Goal: Complete application form

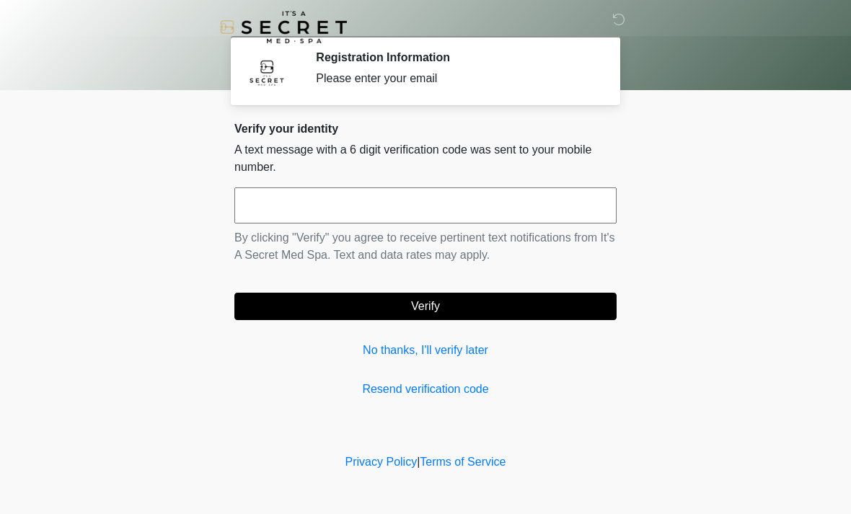
click at [293, 198] on input "text" at bounding box center [425, 206] width 382 height 36
type input "******"
click at [377, 302] on button "Verify" at bounding box center [425, 306] width 382 height 27
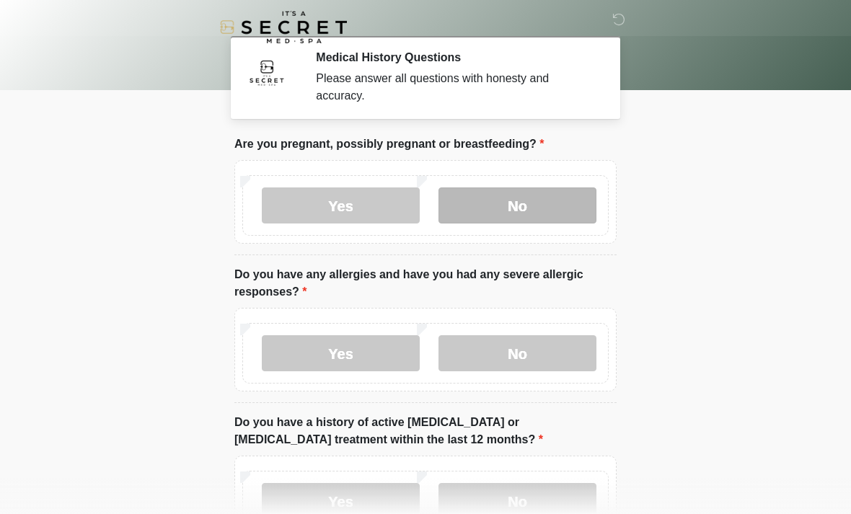
click at [477, 202] on label "No" at bounding box center [518, 206] width 158 height 36
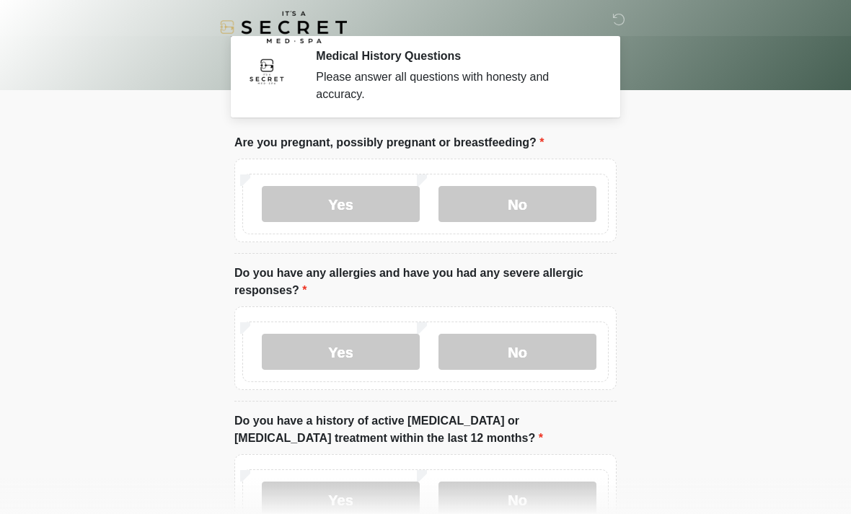
scroll to position [8, 0]
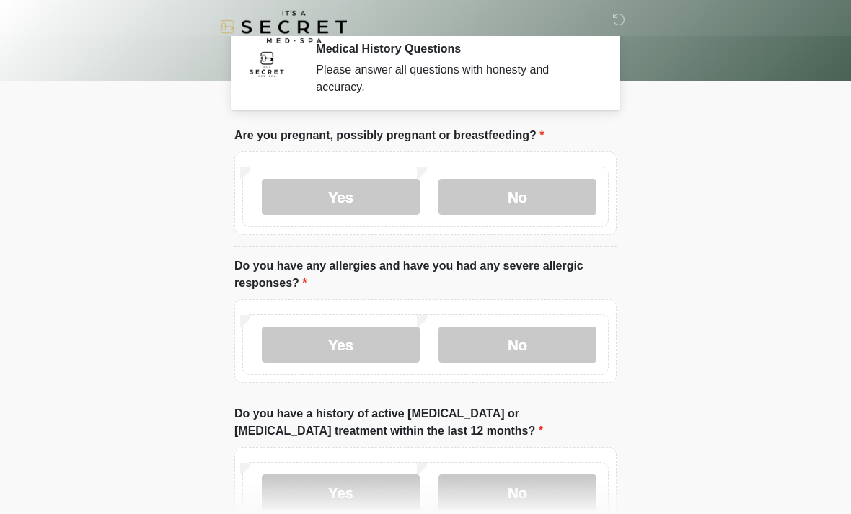
click at [391, 350] on label "Yes" at bounding box center [341, 346] width 158 height 36
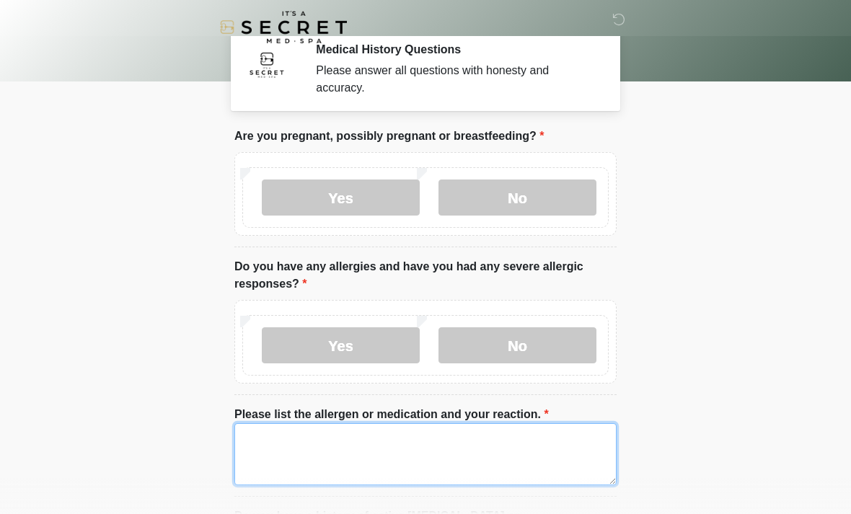
click at [382, 434] on textarea "Please list the allergen or medication and your reaction." at bounding box center [425, 454] width 382 height 62
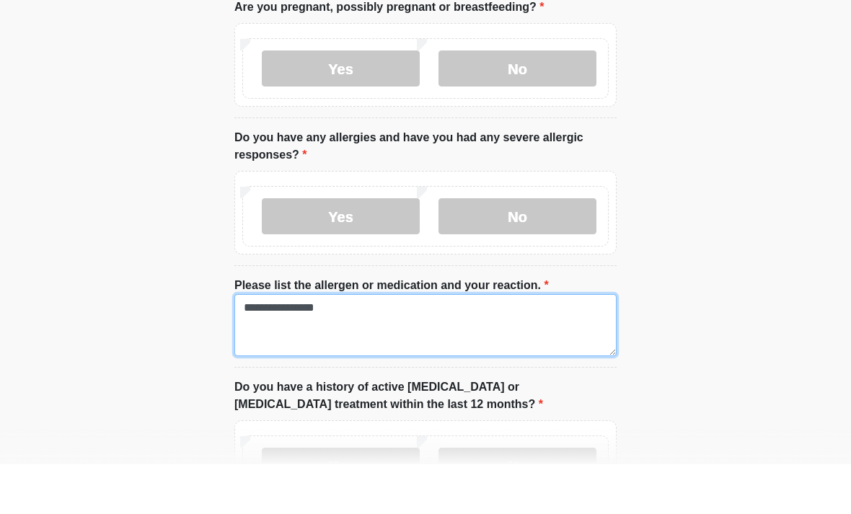
scroll to position [89, 0]
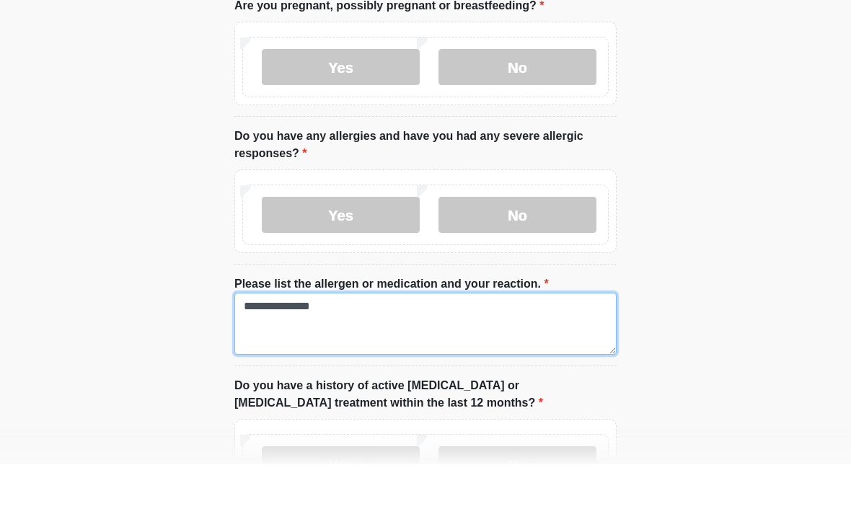
type textarea "**********"
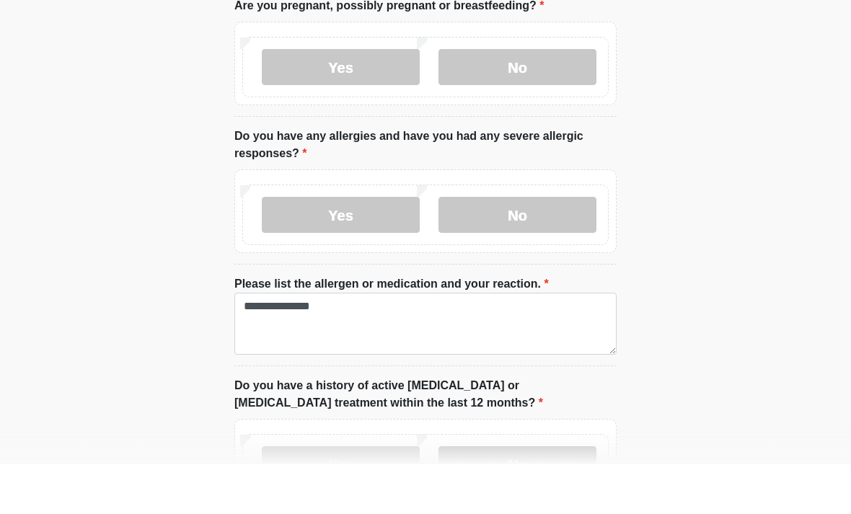
drag, startPoint x: 358, startPoint y: 408, endPoint x: 452, endPoint y: 465, distance: 110.4
click at [452, 496] on label "No" at bounding box center [518, 514] width 158 height 36
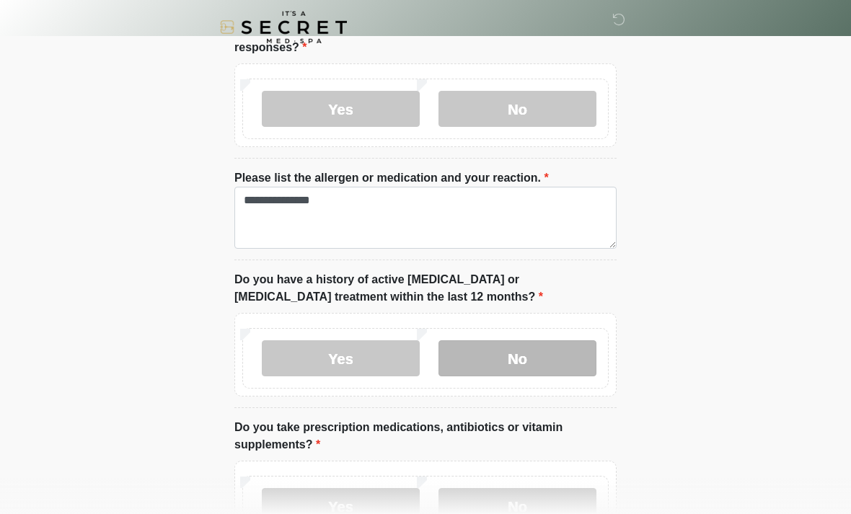
scroll to position [245, 0]
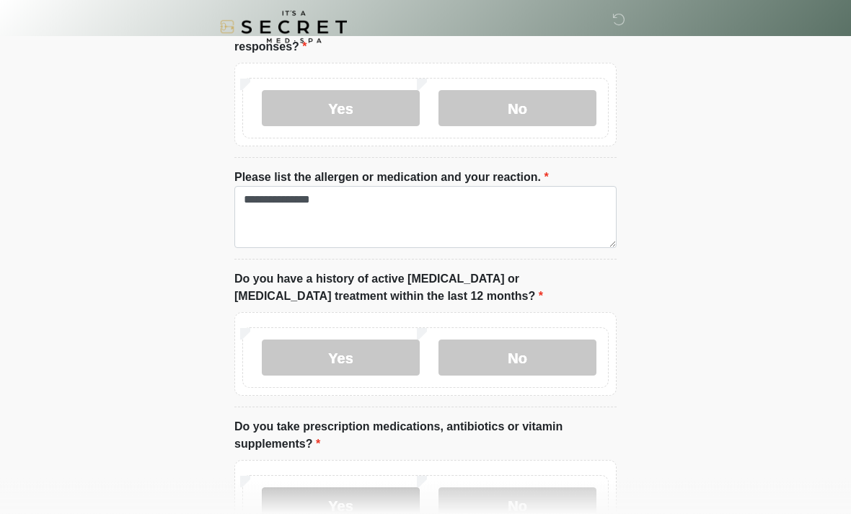
drag, startPoint x: 452, startPoint y: 465, endPoint x: 380, endPoint y: 505, distance: 82.7
click at [0, 0] on html "‎ ‎ Medical History Questions Please answer all questions with honesty and accu…" at bounding box center [425, 12] width 851 height 514
click at [381, 506] on label "Yes" at bounding box center [341, 506] width 158 height 36
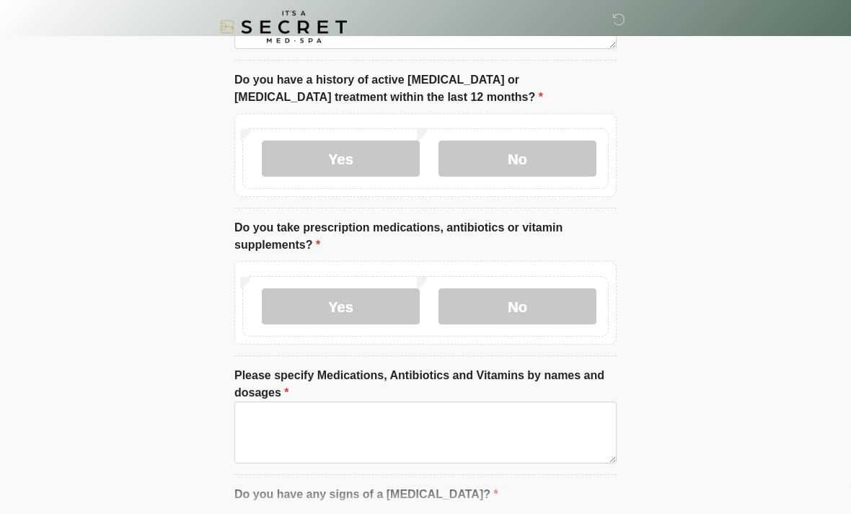
scroll to position [444, 0]
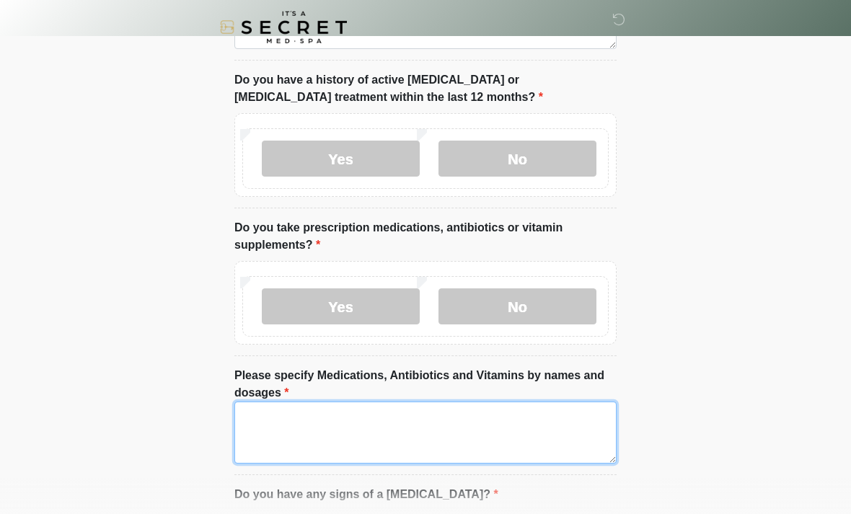
click at [393, 434] on textarea "Please specify Medications, Antibiotics and Vitamins by names and dosages" at bounding box center [425, 433] width 382 height 62
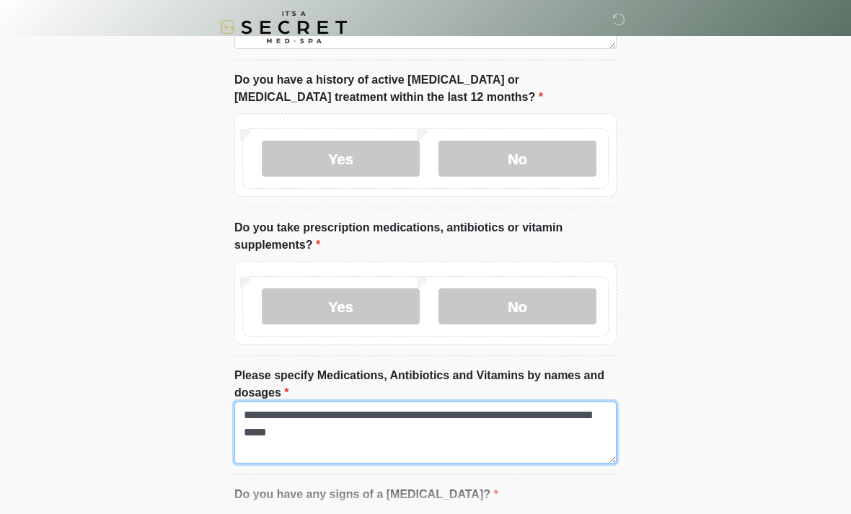
click at [423, 432] on textarea "**********" at bounding box center [425, 433] width 382 height 62
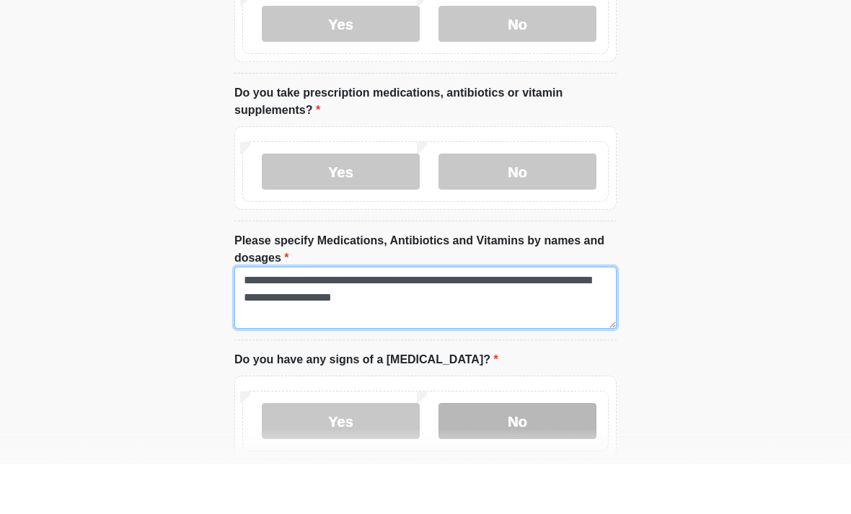
type textarea "**********"
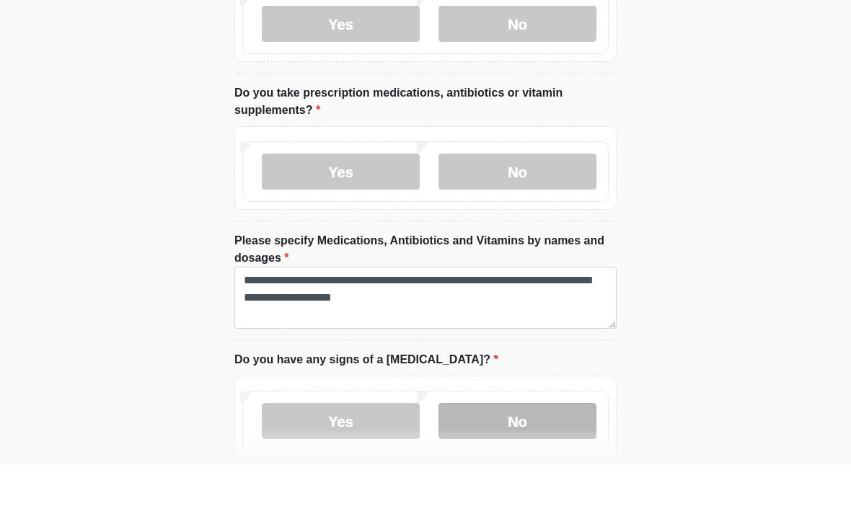
click at [522, 453] on label "No" at bounding box center [518, 471] width 158 height 36
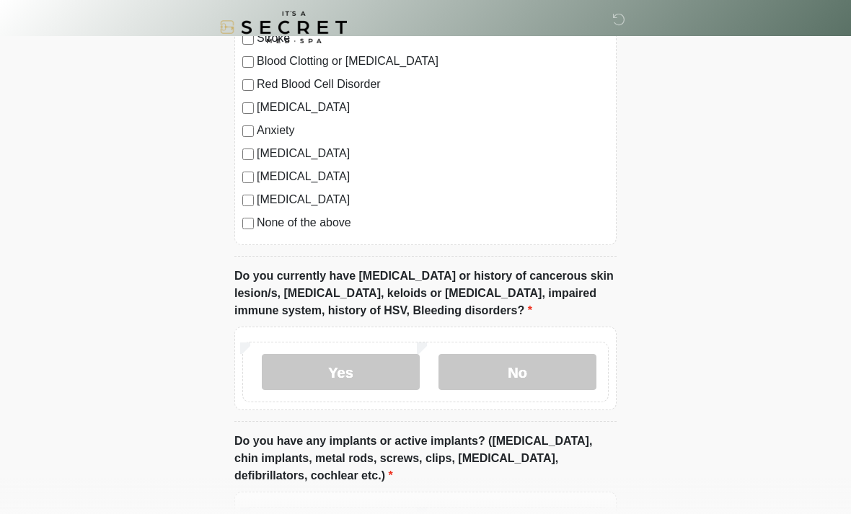
scroll to position [1164, 0]
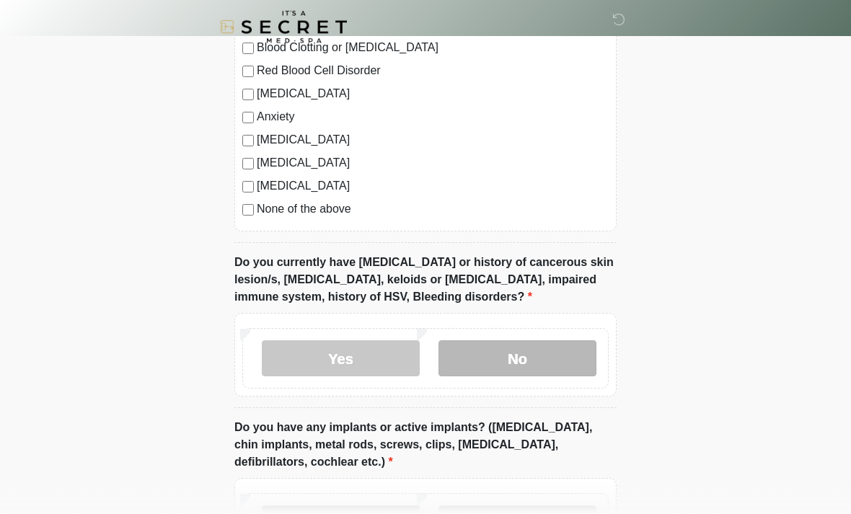
click at [574, 364] on label "No" at bounding box center [518, 359] width 158 height 36
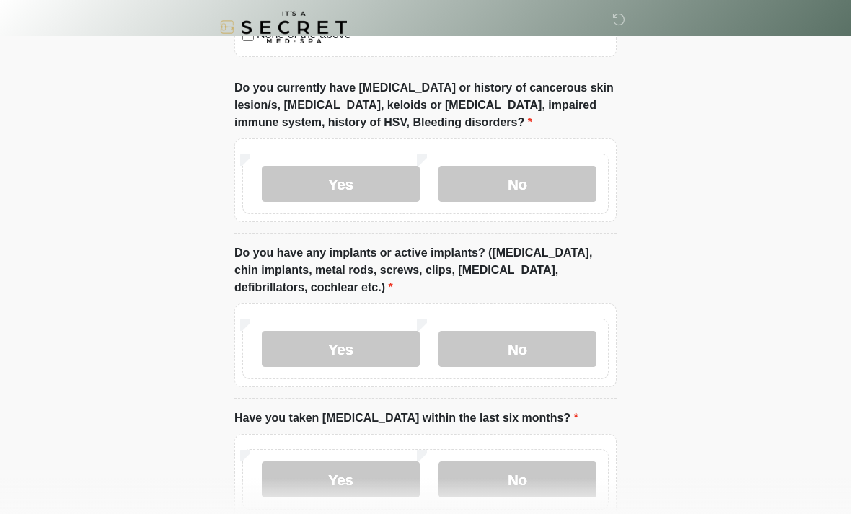
scroll to position [1342, 0]
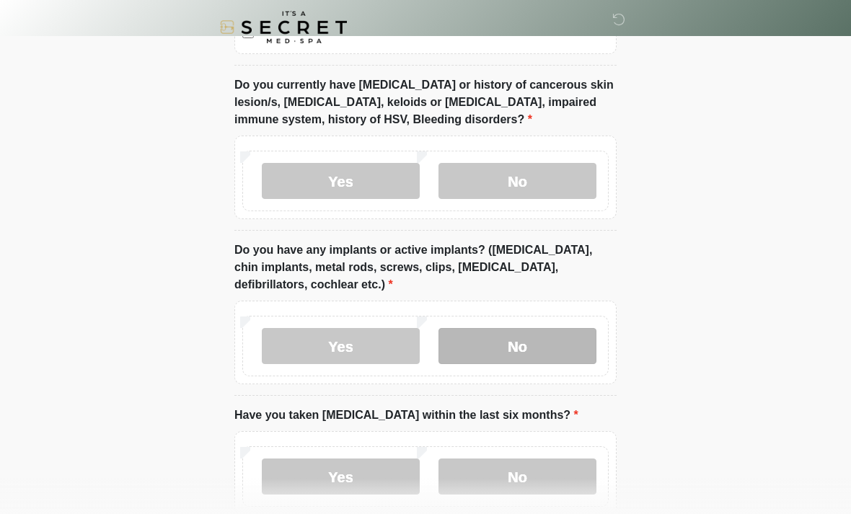
click at [566, 346] on label "No" at bounding box center [518, 346] width 158 height 36
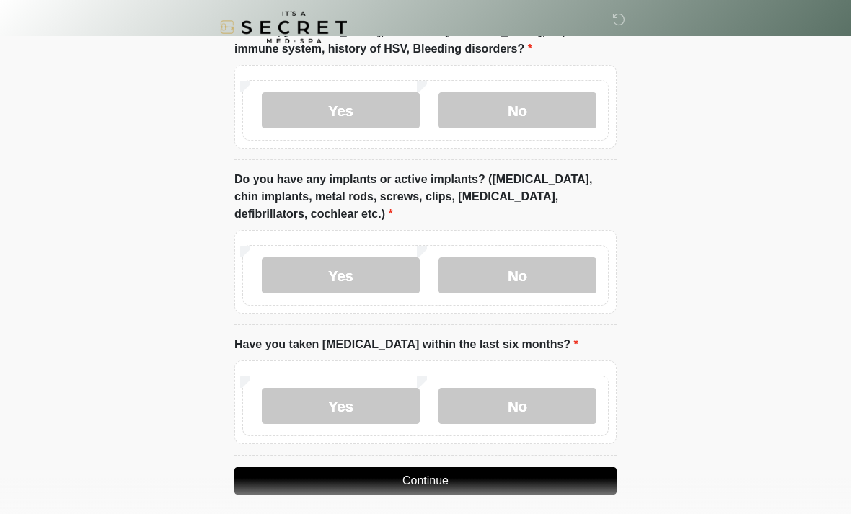
scroll to position [1421, 0]
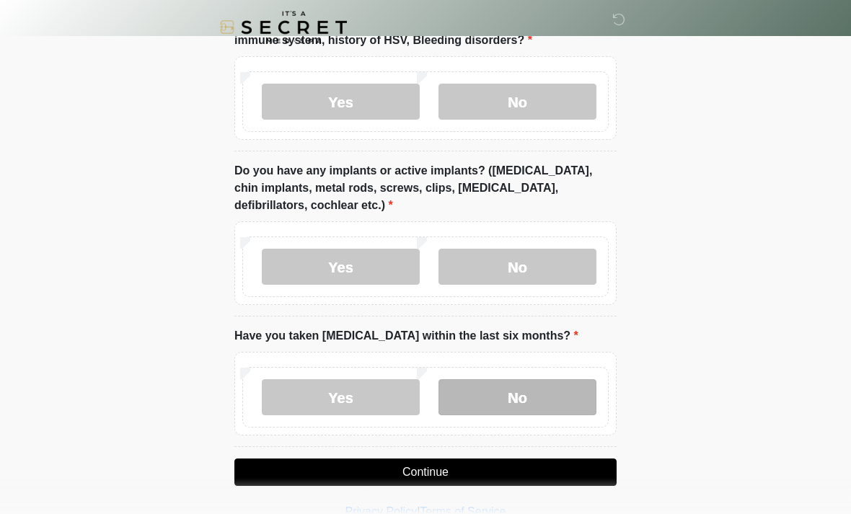
click at [503, 394] on label "No" at bounding box center [518, 397] width 158 height 36
click at [501, 478] on button "Continue" at bounding box center [425, 472] width 382 height 27
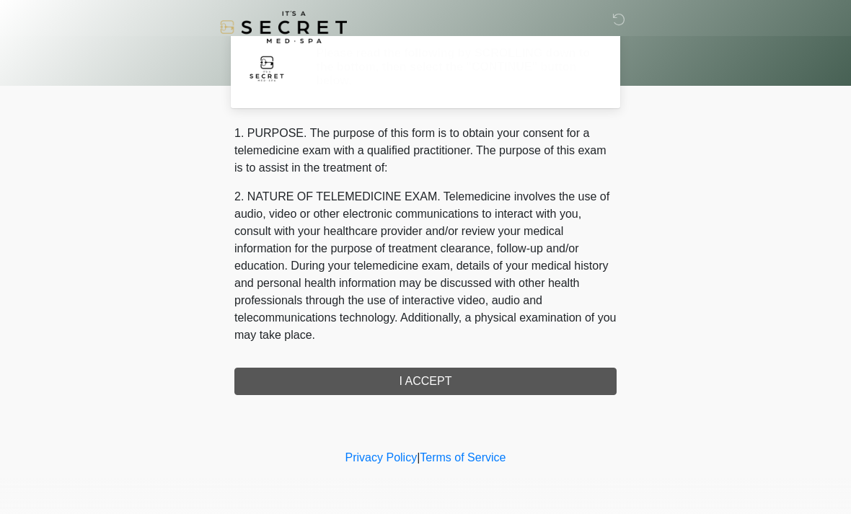
scroll to position [0, 0]
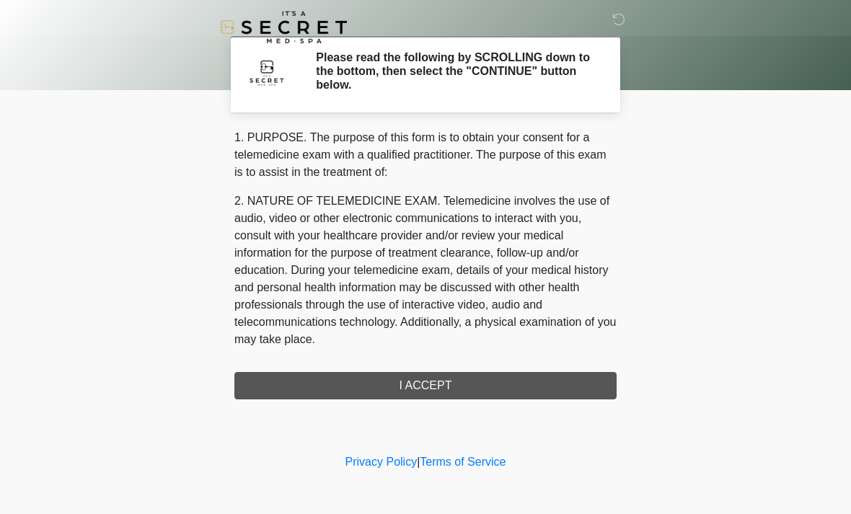
click at [471, 395] on div "1. PURPOSE. The purpose of this form is to obtain your consent for a telemedici…" at bounding box center [425, 264] width 382 height 271
click at [469, 395] on div "1. PURPOSE. The purpose of this form is to obtain your consent for a telemedici…" at bounding box center [425, 264] width 382 height 271
click at [469, 382] on div "1. PURPOSE. The purpose of this form is to obtain your consent for a telemedici…" at bounding box center [425, 264] width 382 height 271
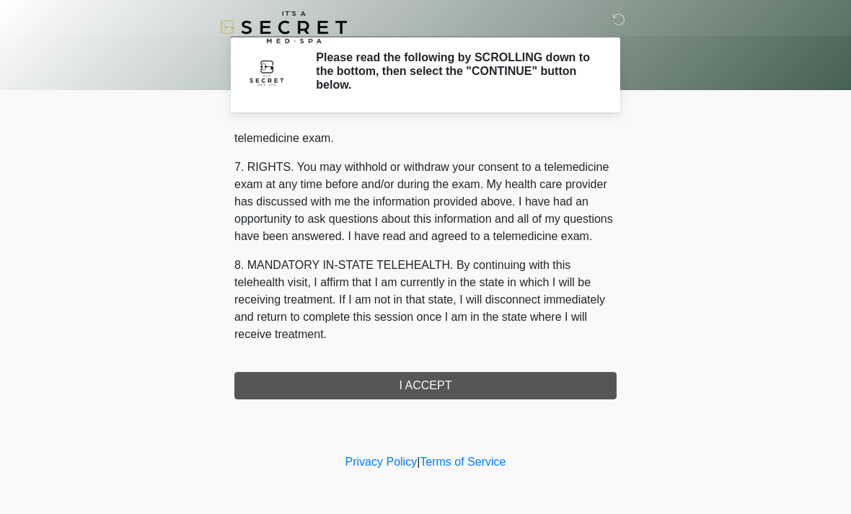
scroll to position [611, 0]
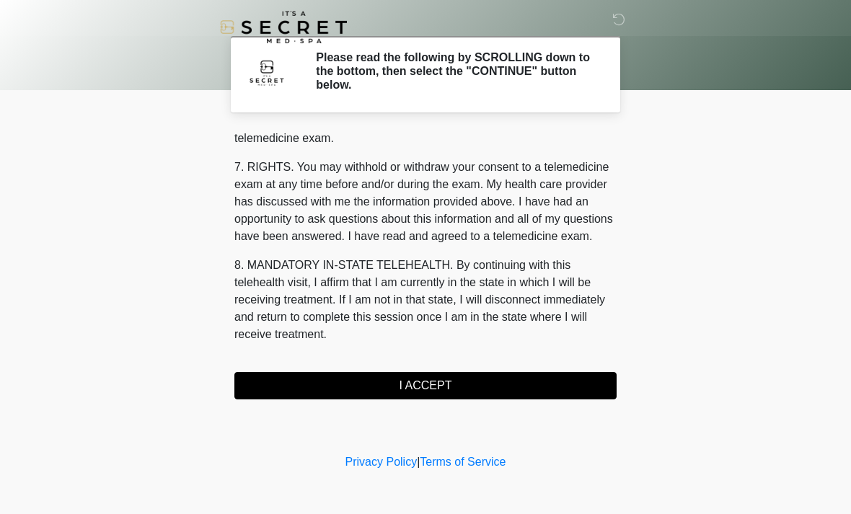
click at [465, 392] on button "I ACCEPT" at bounding box center [425, 385] width 382 height 27
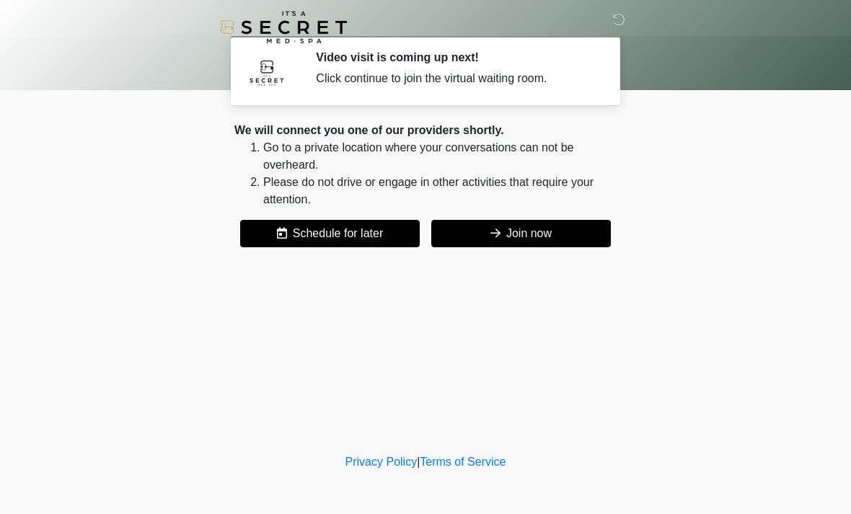
click at [511, 241] on button "Join now" at bounding box center [521, 233] width 180 height 27
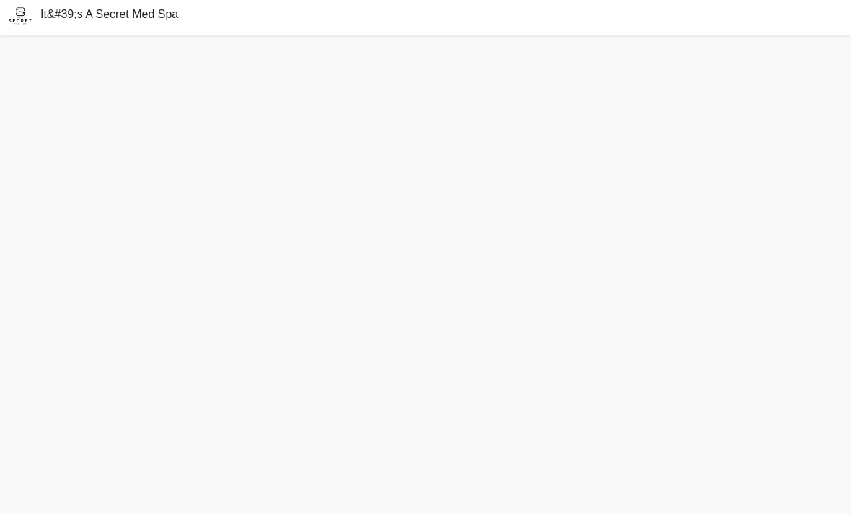
scroll to position [4, 0]
